Goal: Check status: Check status

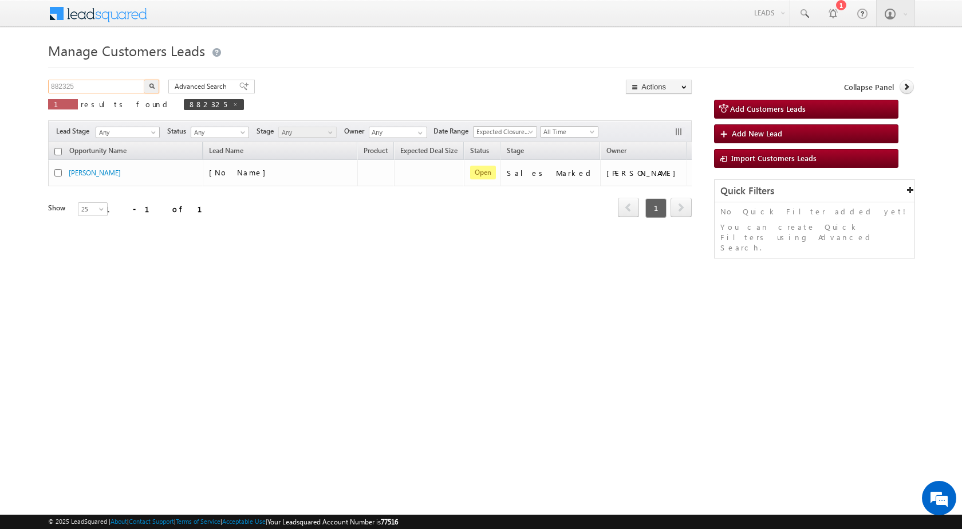
click at [133, 86] on input "882325" at bounding box center [97, 87] width 98 height 14
paste input "4863"
type input "884863"
click at [144, 80] on button "button" at bounding box center [151, 87] width 15 height 14
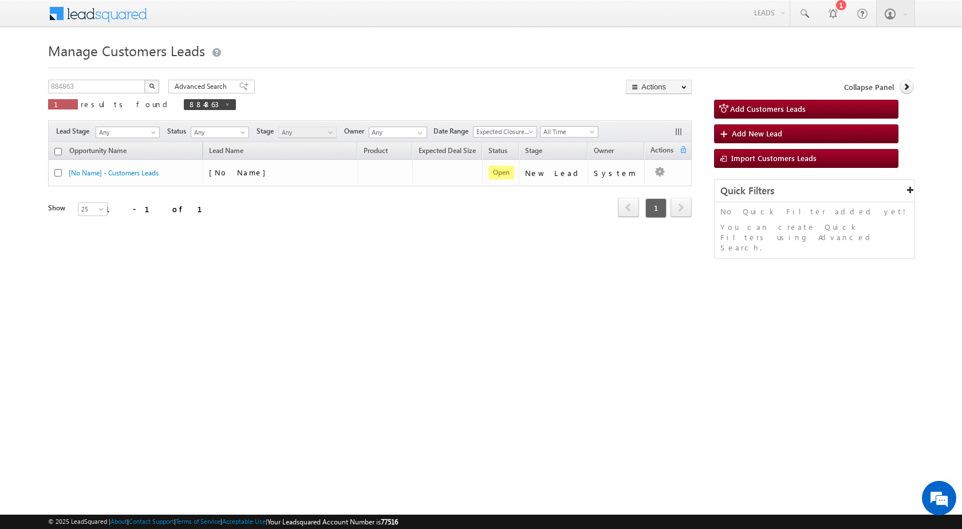
click at [276, 234] on div "Opportunity Name Lead Name Product Expected Deal Size Status Stage Owner Action…" at bounding box center [370, 195] width 644 height 107
click at [92, 90] on input "884863" at bounding box center [97, 87] width 98 height 14
click at [144, 80] on button "button" at bounding box center [151, 87] width 15 height 14
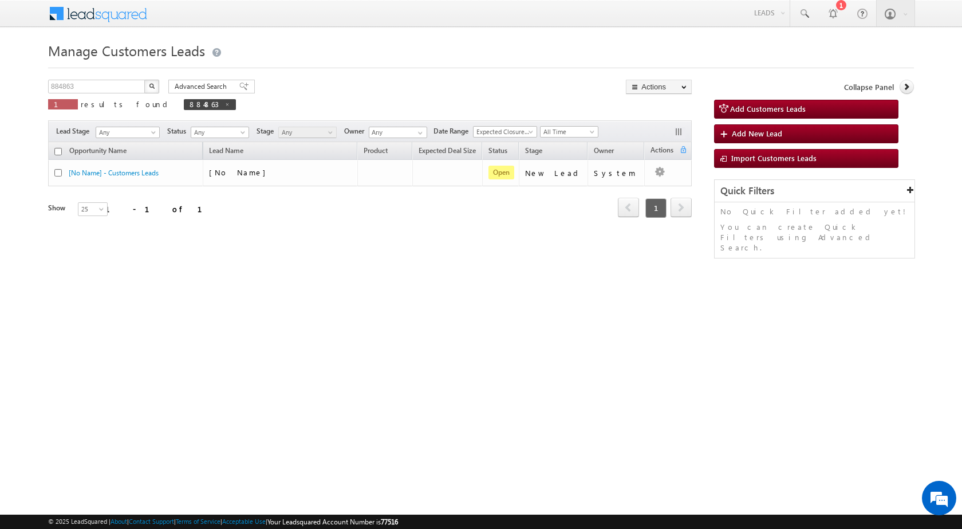
click at [515, 279] on div "Manage Customers Leads Customers Leads updated successfully. 884863 X 1 results…" at bounding box center [481, 181] width 866 height 286
